Goal: Find specific page/section: Find specific page/section

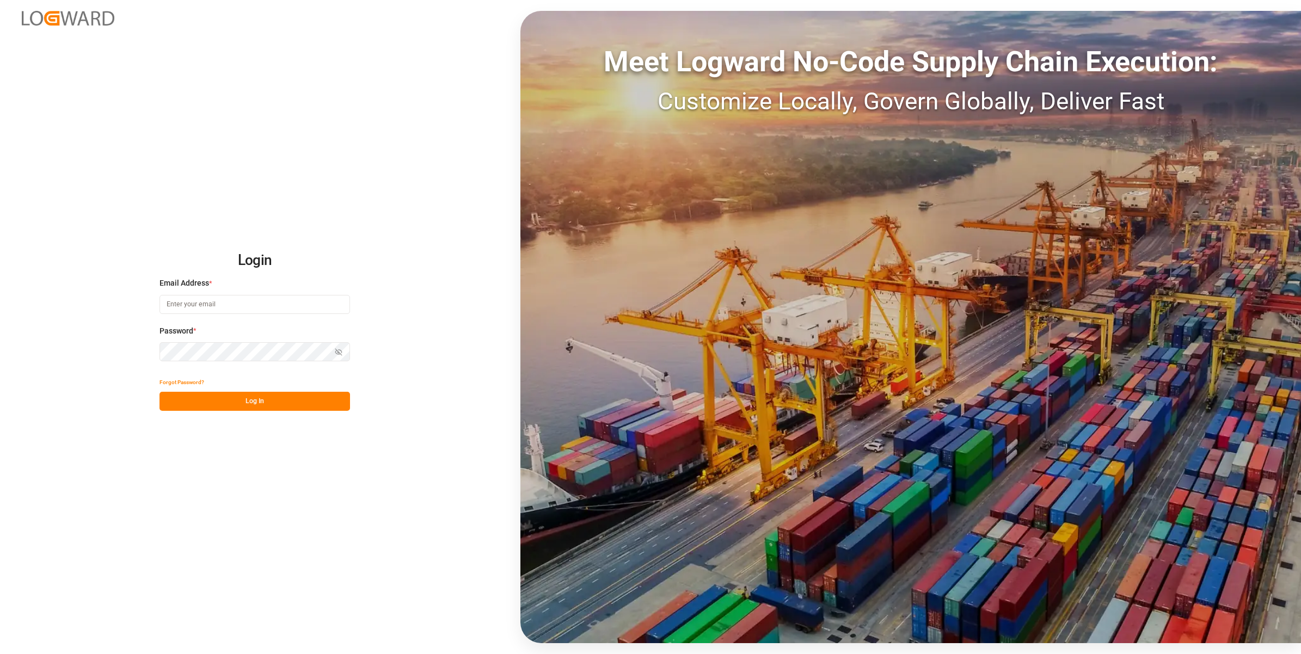
type input "[PERSON_NAME][EMAIL_ADDRESS][PERSON_NAME][DOMAIN_NAME]"
click at [287, 403] on button "Log In" at bounding box center [254, 401] width 190 height 19
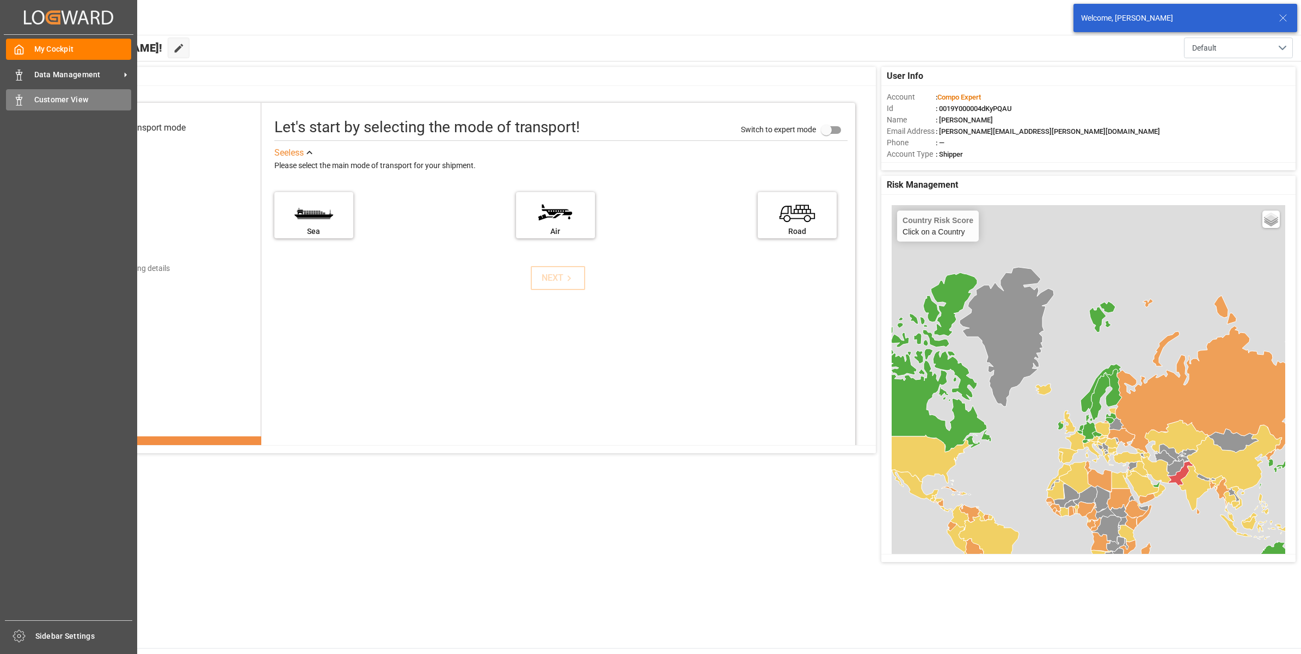
click at [66, 99] on span "Customer View" at bounding box center [82, 99] width 97 height 11
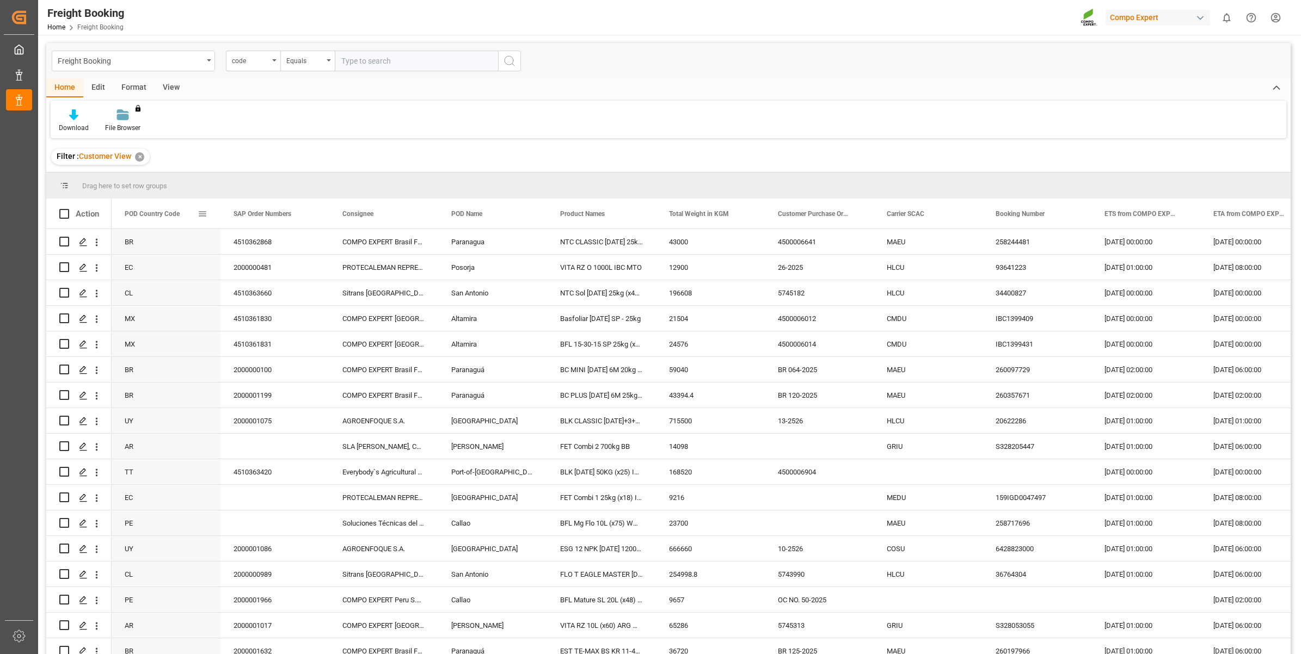
click at [202, 211] on span at bounding box center [203, 214] width 10 height 10
click at [268, 213] on span "filter" at bounding box center [263, 216] width 10 height 10
click at [247, 268] on input "Filter Value" at bounding box center [252, 273] width 107 height 22
type input "PE"
click at [263, 305] on button "Apply" at bounding box center [266, 306] width 20 height 11
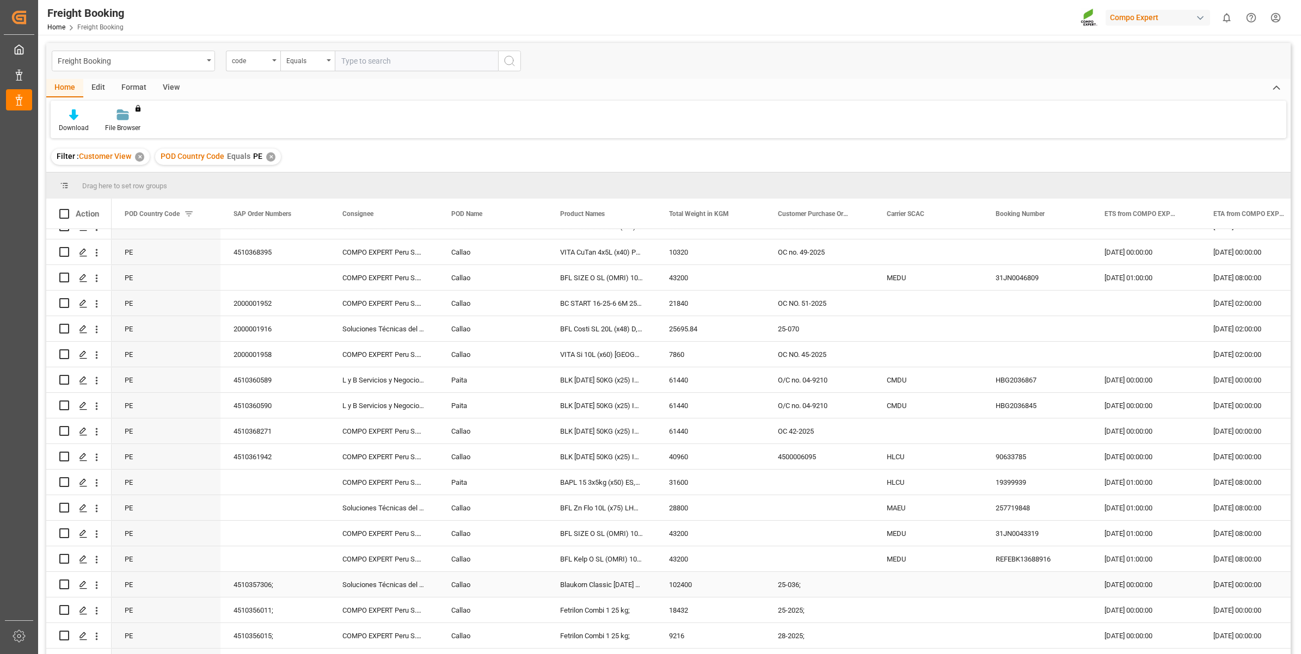
scroll to position [60, 0]
